Goal: Find specific page/section: Find specific page/section

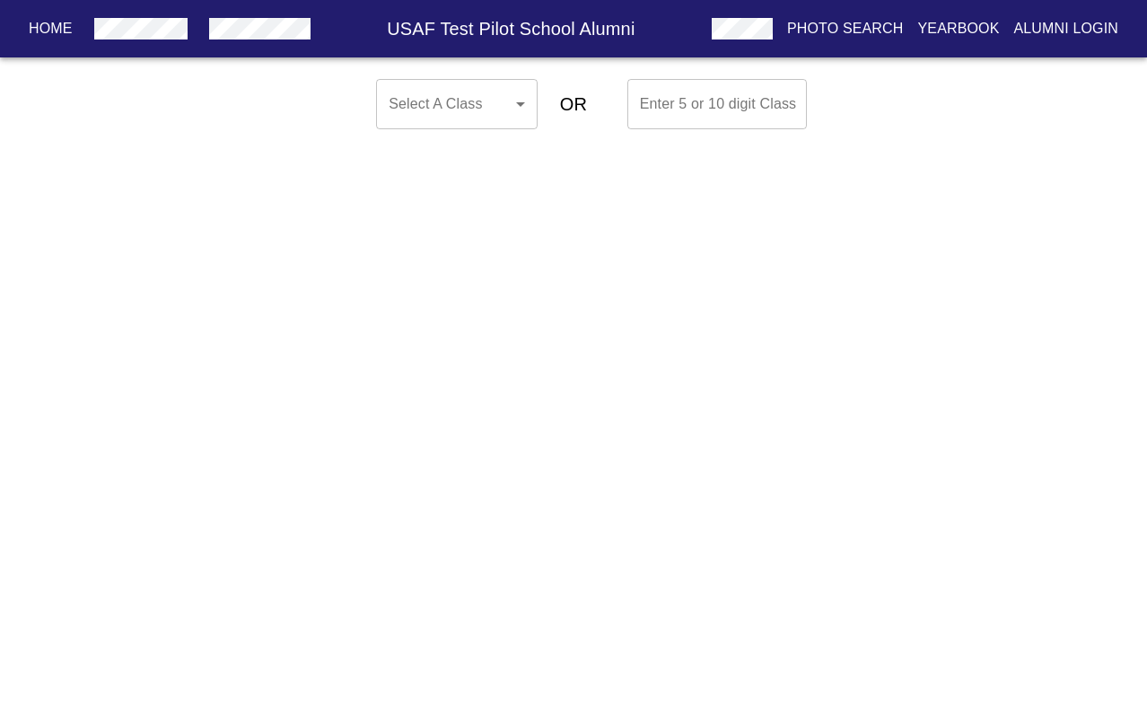
click at [471, 124] on body "Home USAF Test Pilot School Alumni Photo Search Yearbook Alumni Login Select A …" at bounding box center [573, 104] width 1147 height 65
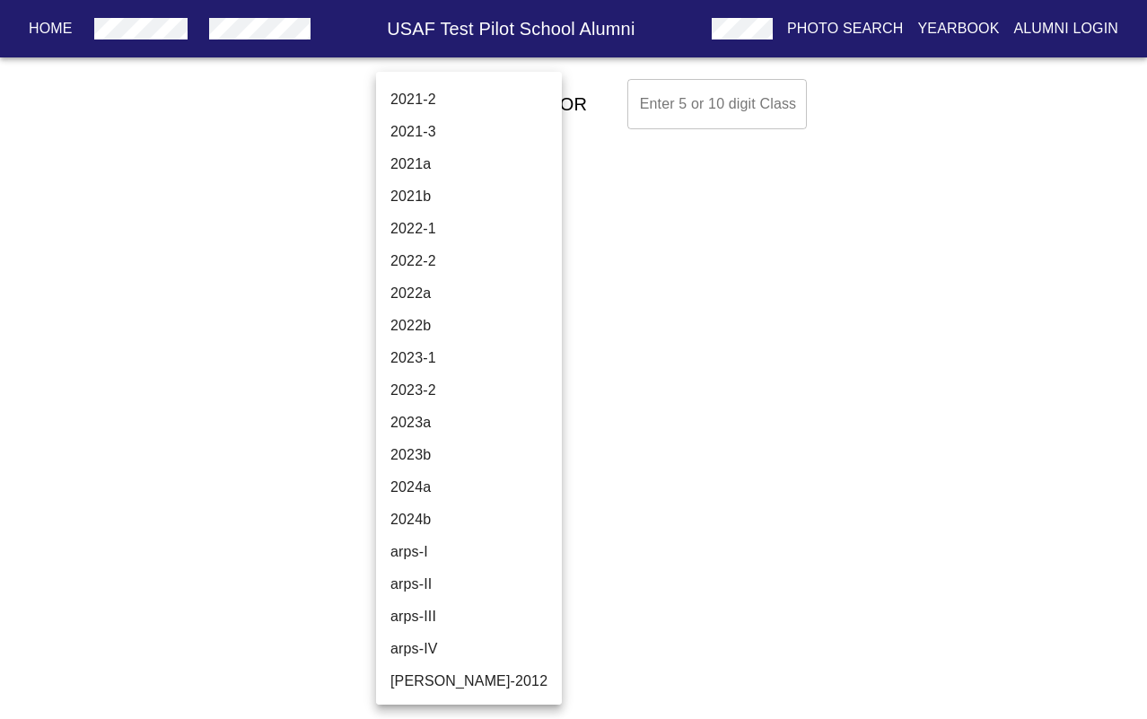
scroll to position [6100, 0]
click at [426, 152] on li "2021a" at bounding box center [469, 164] width 186 height 32
type input "2021a"
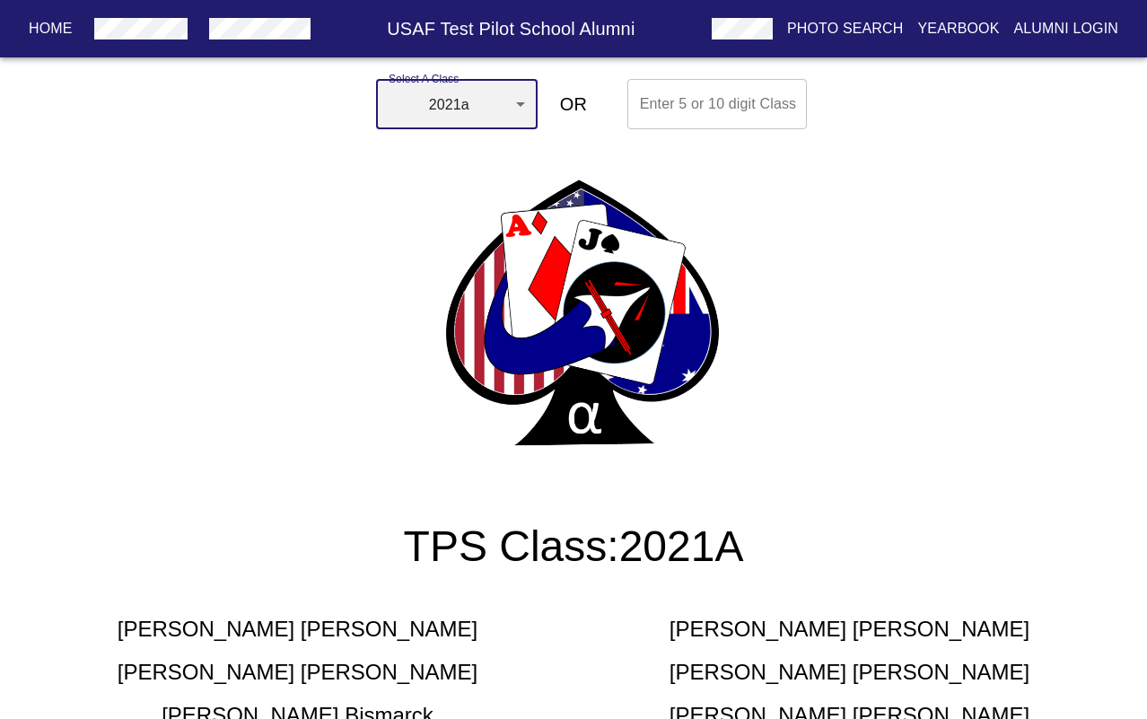
scroll to position [0, 0]
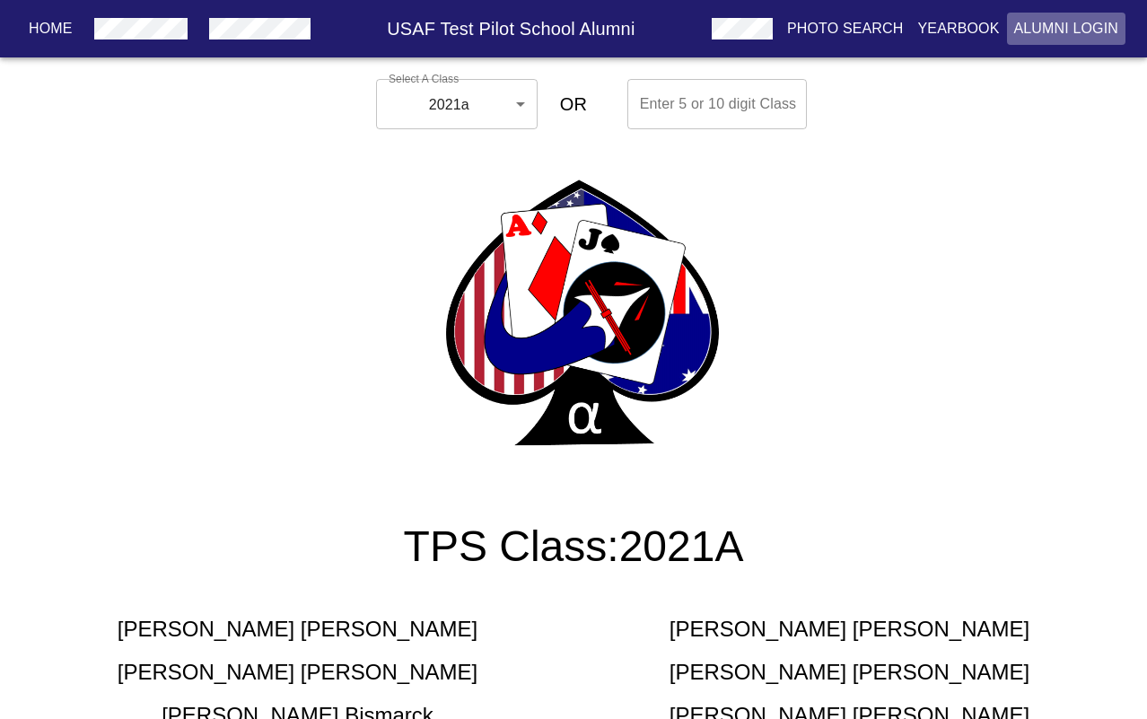
click at [1059, 31] on p "Alumni Login" at bounding box center [1066, 29] width 105 height 22
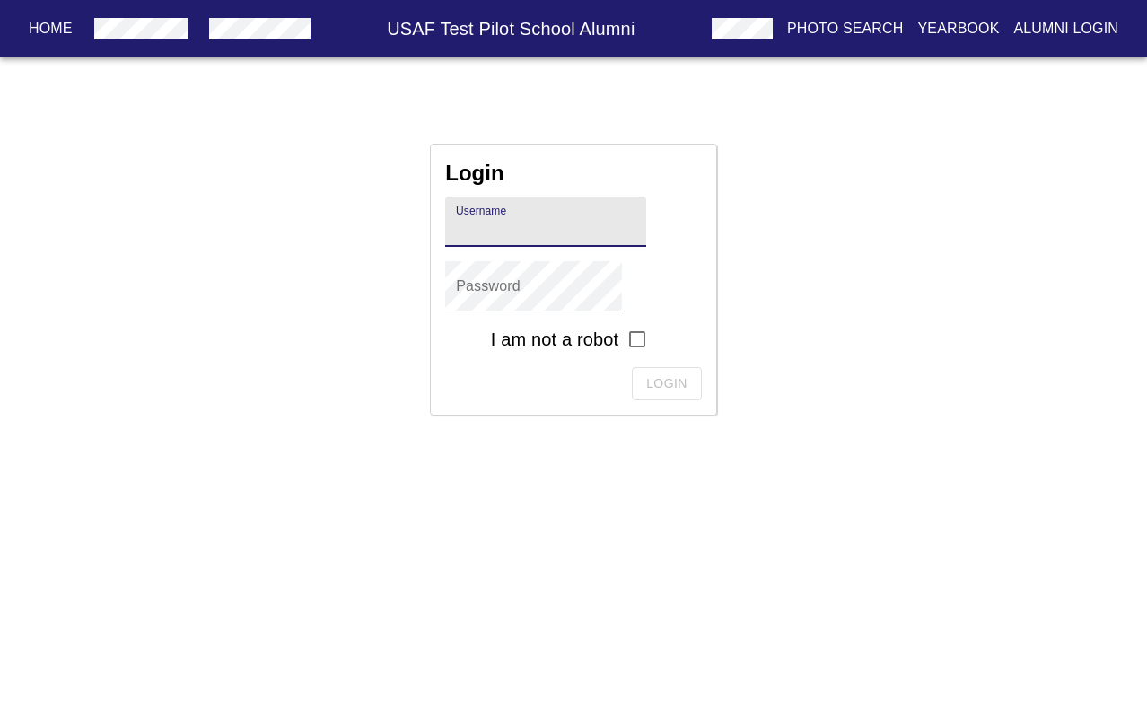
type input "[PERSON_NAME].[PERSON_NAME].2008A"
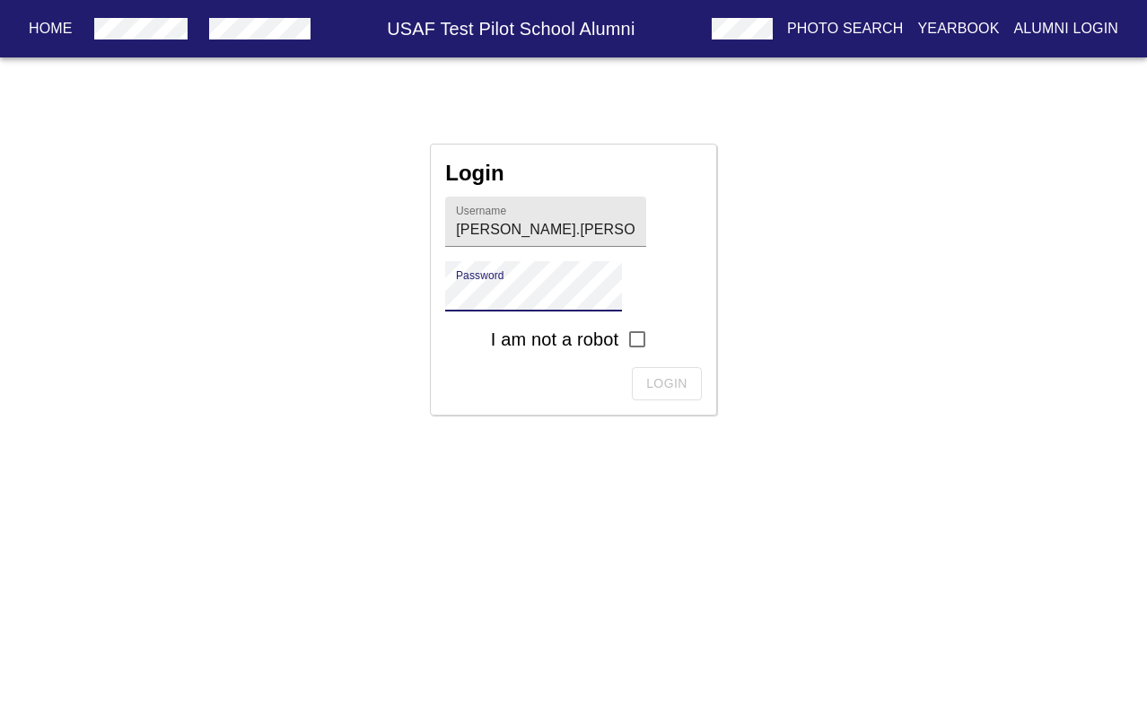
click at [641, 339] on input "checkbox" at bounding box center [637, 339] width 38 height 38
checkbox input "true"
click at [656, 387] on span "Login" at bounding box center [666, 383] width 41 height 22
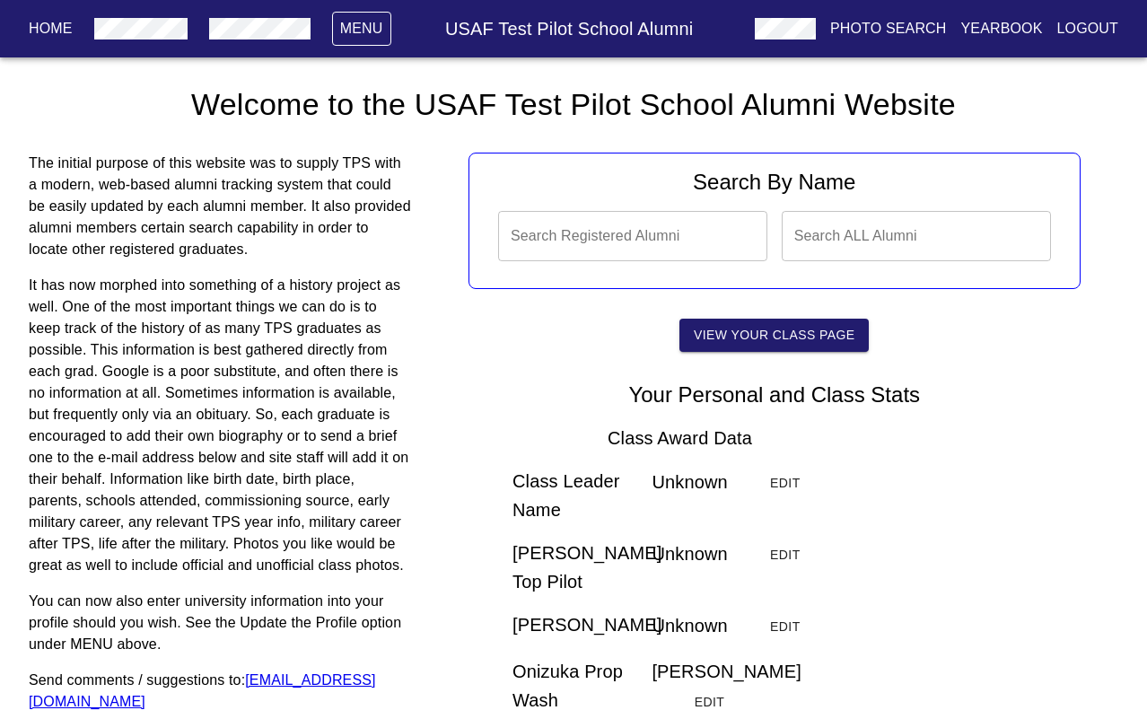
click at [842, 244] on input "text" at bounding box center [915, 236] width 269 height 50
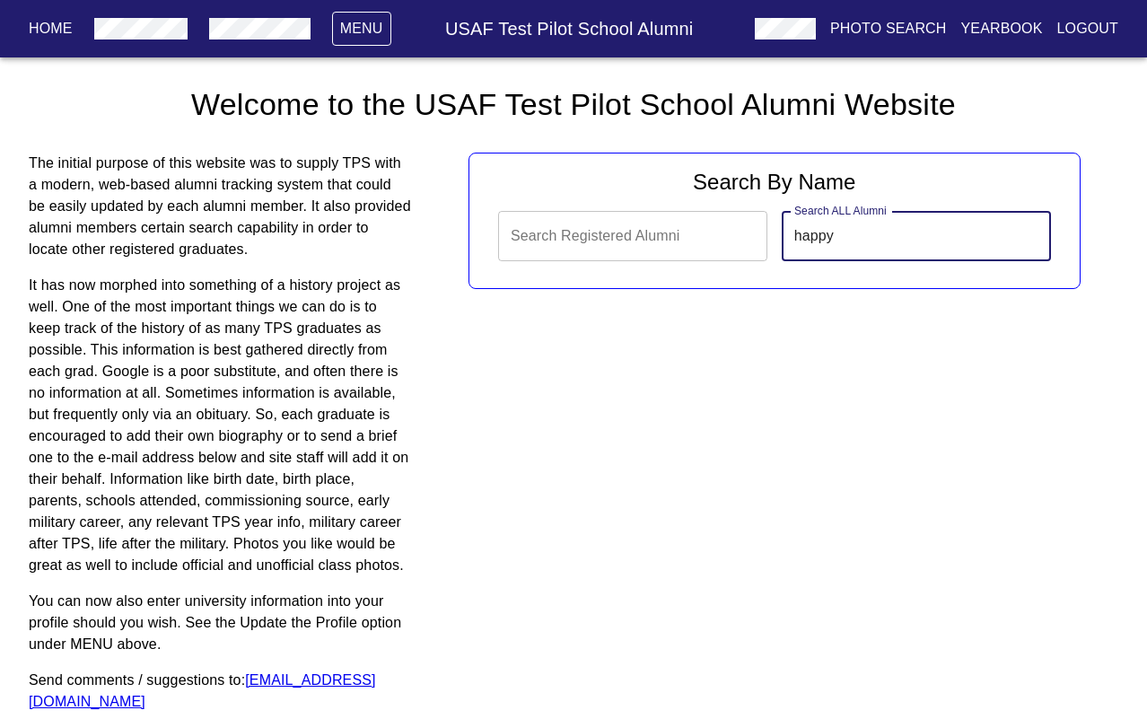
click at [851, 235] on input "happy" at bounding box center [915, 236] width 269 height 50
type input "haph"
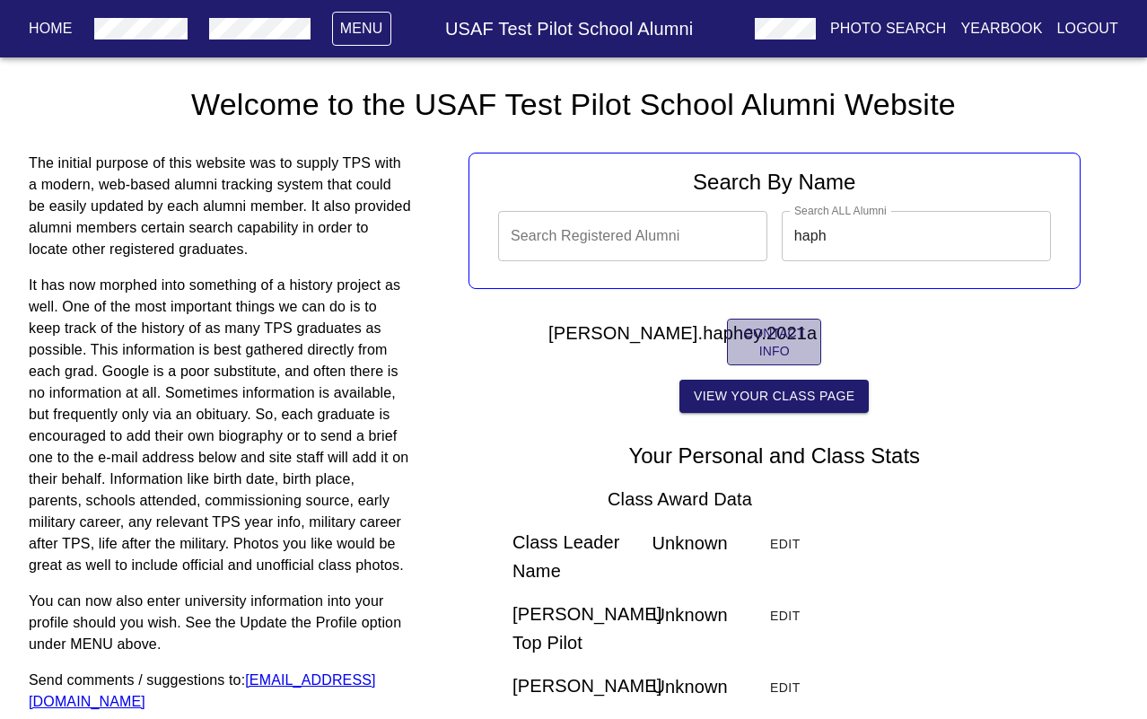
click at [775, 347] on p "Contact Info" at bounding box center [773, 342] width 65 height 36
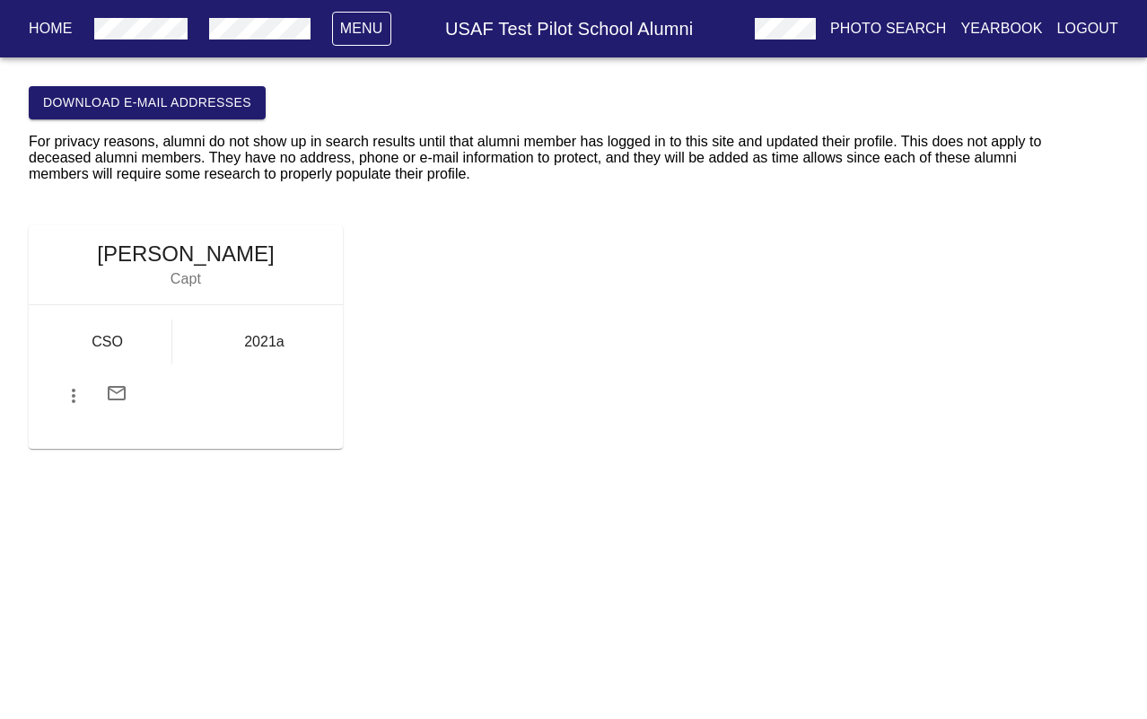
click at [122, 397] on icon "button" at bounding box center [117, 393] width 22 height 22
